Goal: Task Accomplishment & Management: Manage account settings

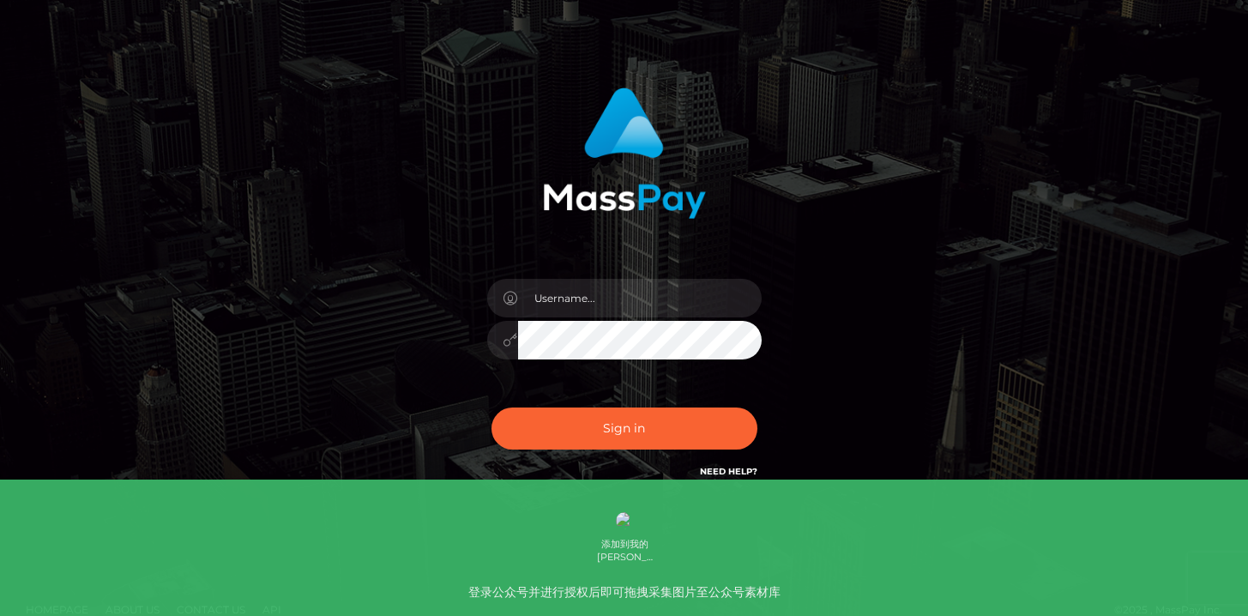
scroll to position [78, 0]
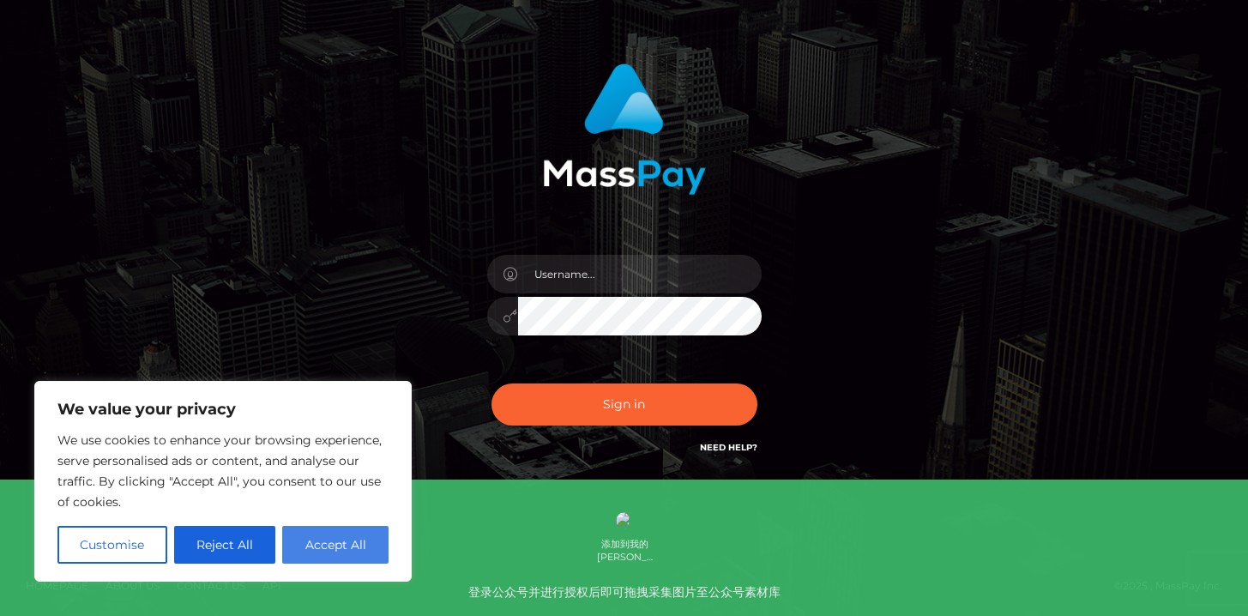
click at [366, 551] on button "Accept All" at bounding box center [335, 545] width 106 height 38
checkbox input "true"
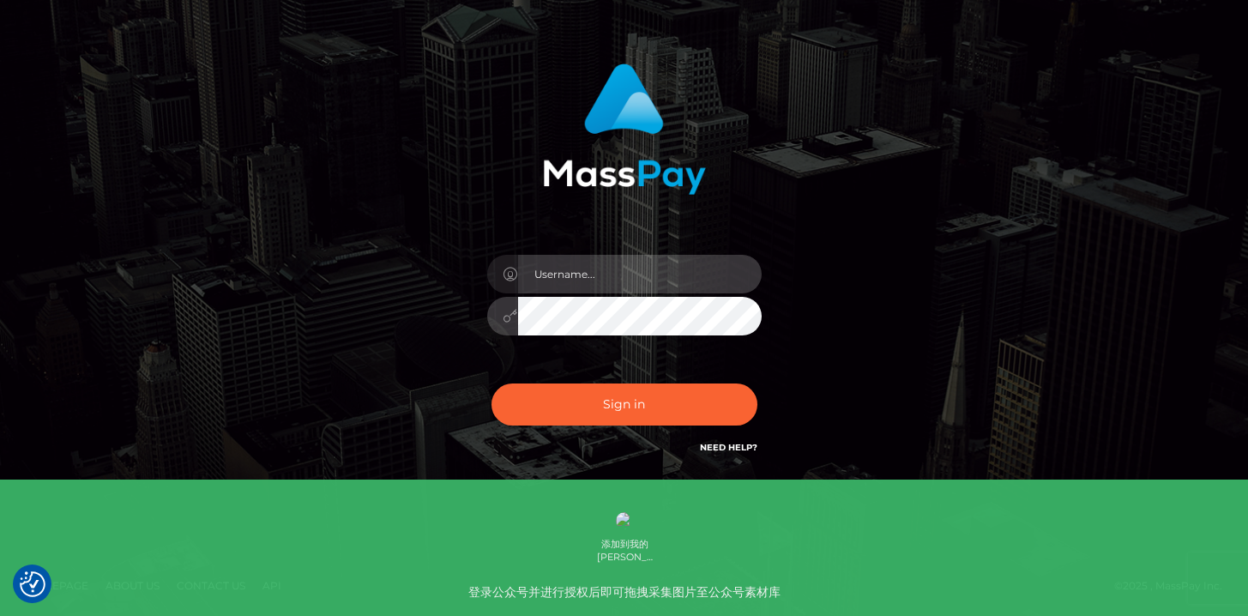
click at [622, 272] on input "text" at bounding box center [640, 274] width 244 height 39
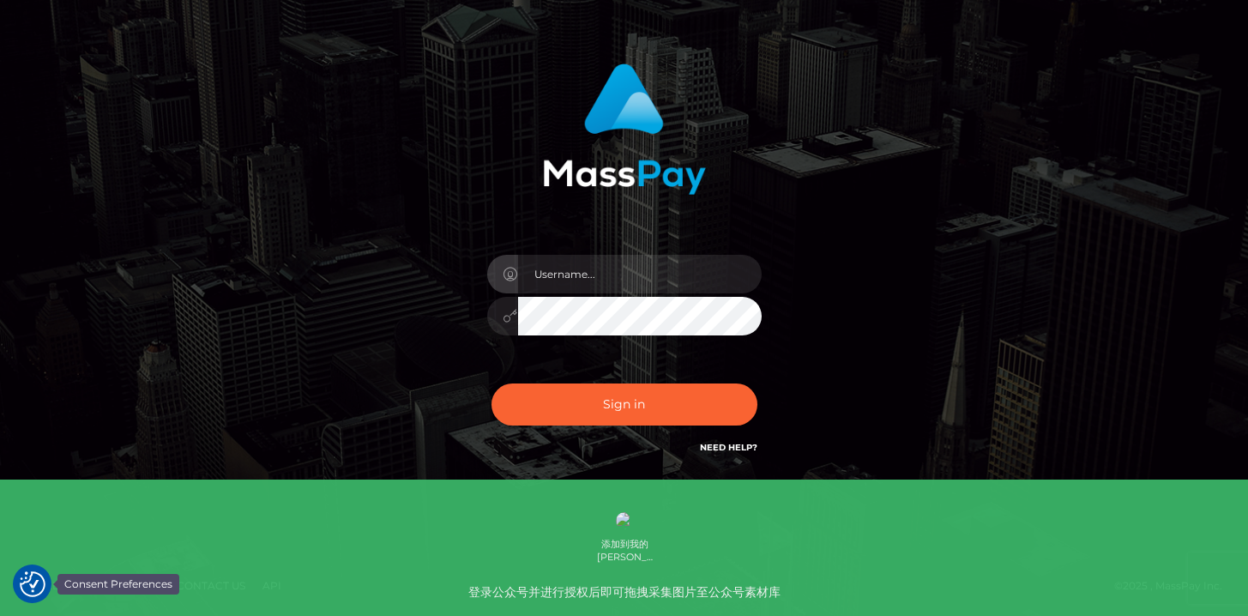
click at [36, 589] on img "Consent Preferences" at bounding box center [33, 584] width 26 height 26
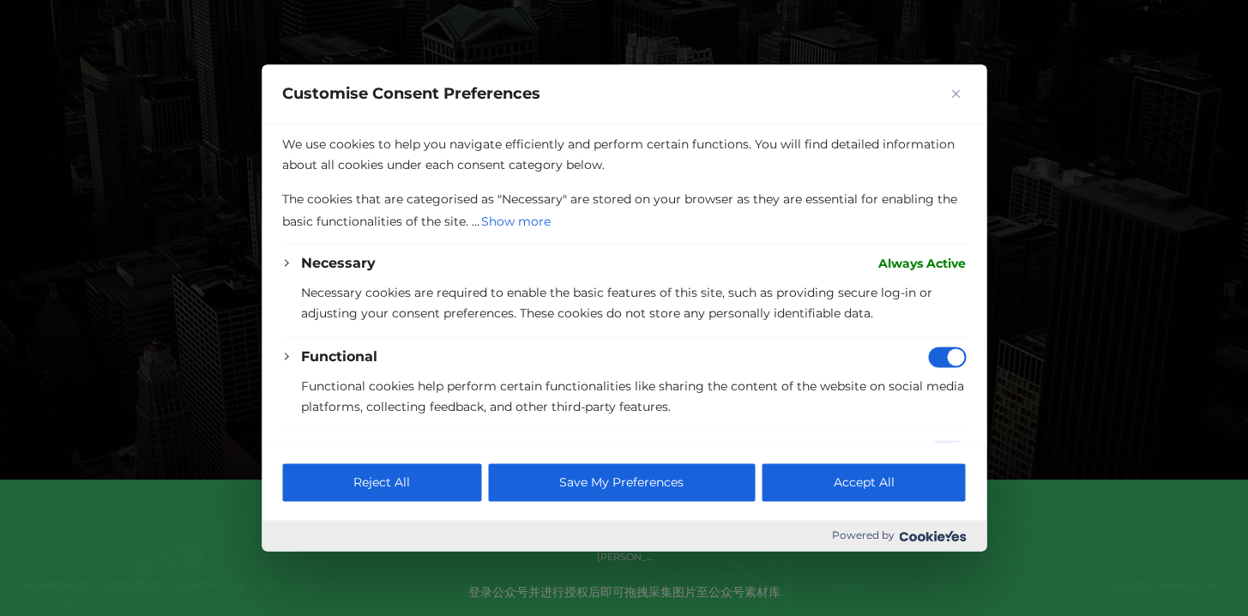
click at [956, 97] on img "Close" at bounding box center [955, 93] width 9 height 9
